Goal: Find specific page/section: Find specific page/section

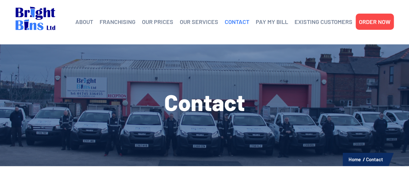
click at [239, 21] on link "CONTACT" at bounding box center [237, 22] width 25 height 10
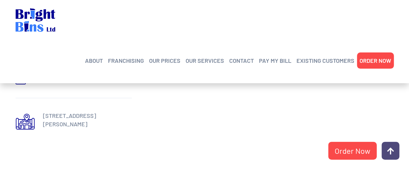
scroll to position [350, 0]
click at [277, 56] on link "PAY MY BILL" at bounding box center [275, 61] width 32 height 10
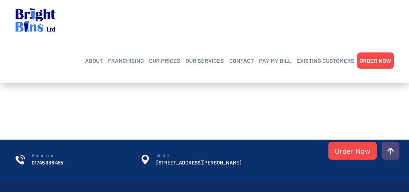
scroll to position [445, 0]
